Goal: Task Accomplishment & Management: Manage account settings

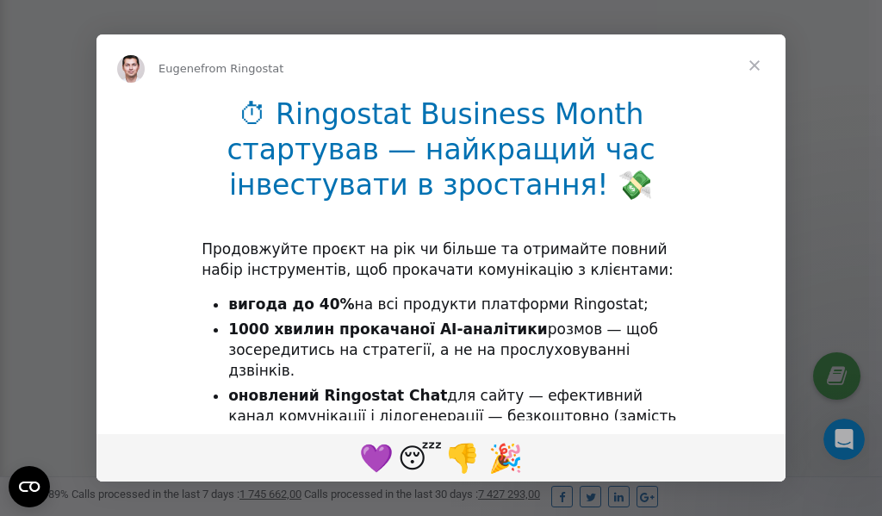
click at [756, 69] on span "Close" at bounding box center [754, 65] width 62 height 62
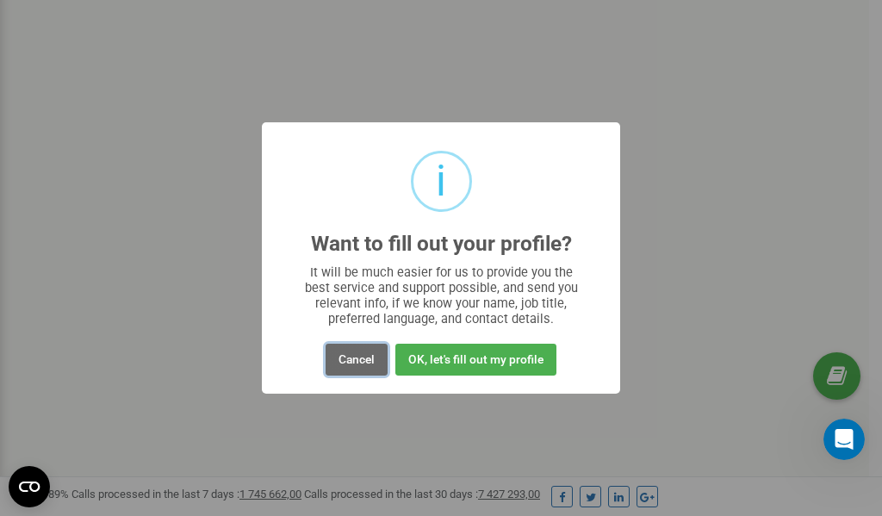
click at [356, 357] on button "Cancel" at bounding box center [357, 360] width 62 height 32
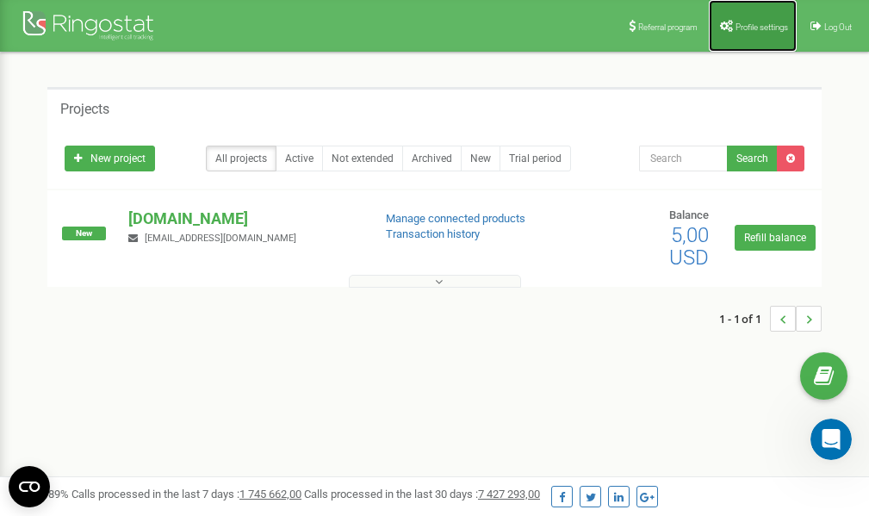
click at [757, 22] on span "Profile settings" at bounding box center [762, 26] width 53 height 9
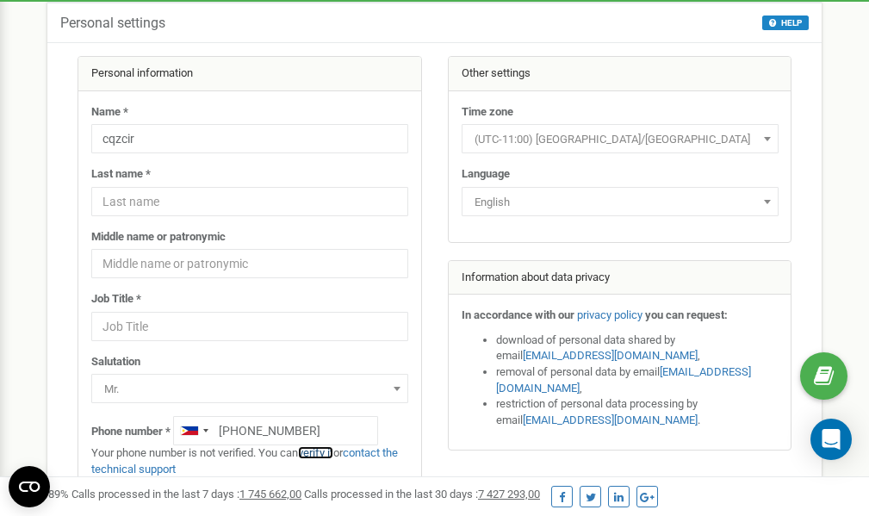
click at [326, 453] on link "verify it" at bounding box center [315, 452] width 35 height 13
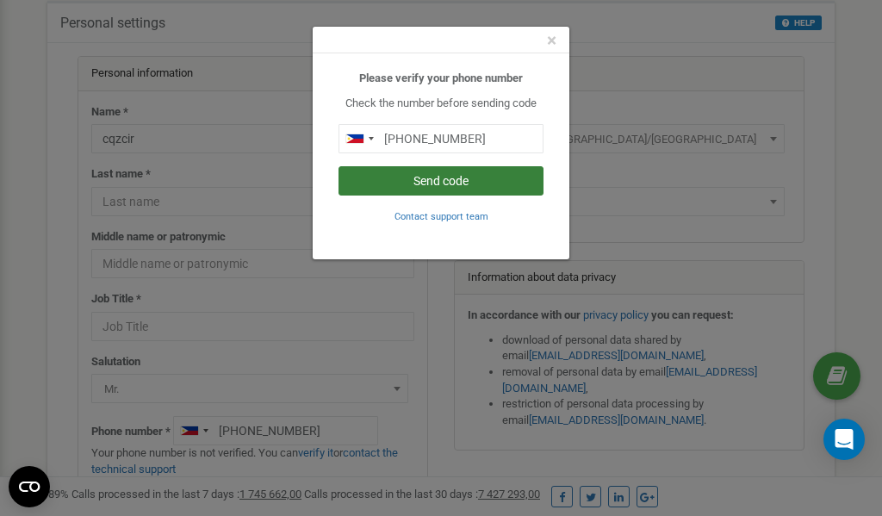
click at [406, 181] on button "Send code" at bounding box center [440, 180] width 205 height 29
